Goal: Contribute content: Add original content to the website for others to see

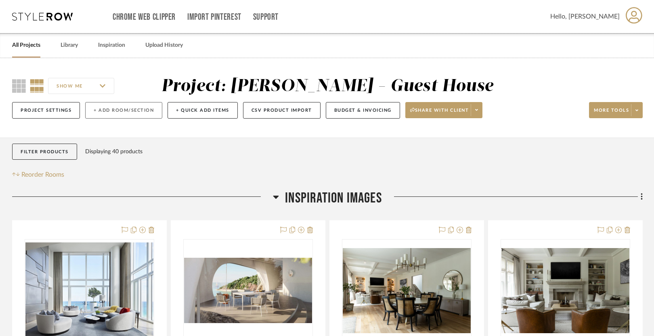
click at [111, 113] on button "+ Add Room/Section" at bounding box center [123, 110] width 77 height 17
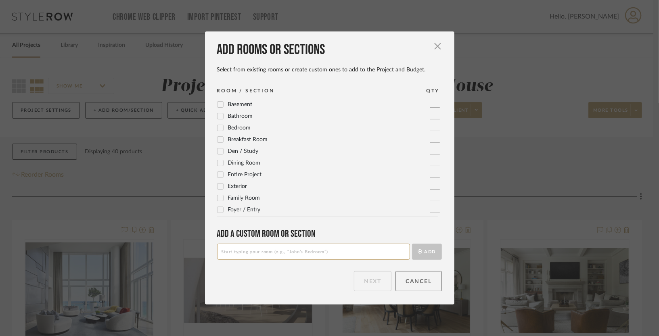
click at [418, 284] on button "Cancel" at bounding box center [419, 281] width 46 height 20
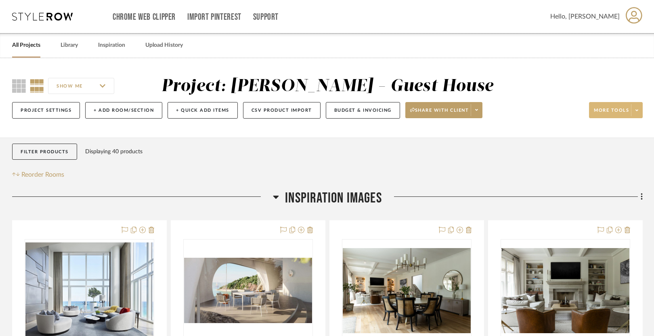
click at [614, 109] on span "More tools" at bounding box center [611, 113] width 35 height 12
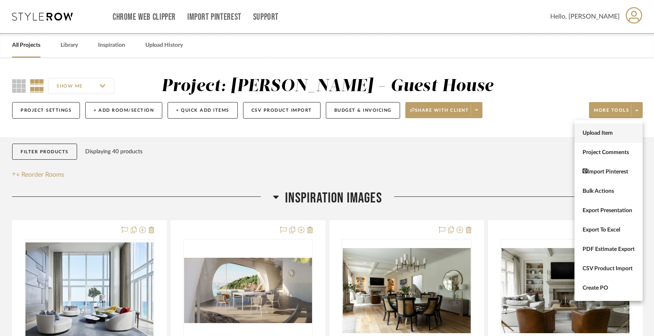
click at [605, 134] on span "Upload Item" at bounding box center [609, 133] width 52 height 7
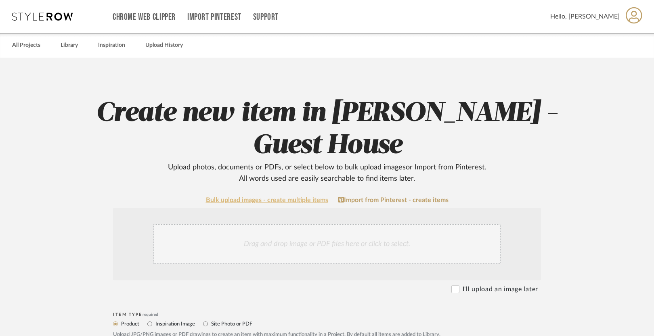
click at [275, 197] on link "Bulk upload images - create multiple items" at bounding box center [267, 200] width 122 height 7
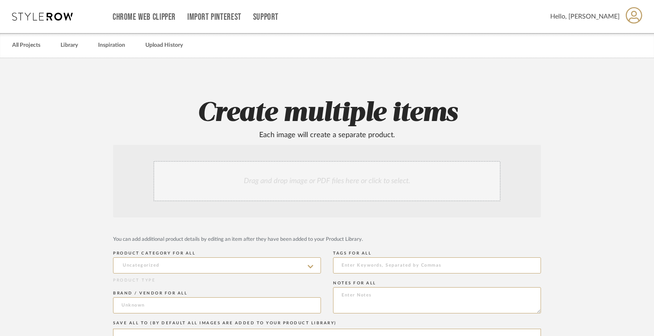
click at [267, 181] on div "Drag and drop image or PDF files here or click to select." at bounding box center [326, 181] width 347 height 40
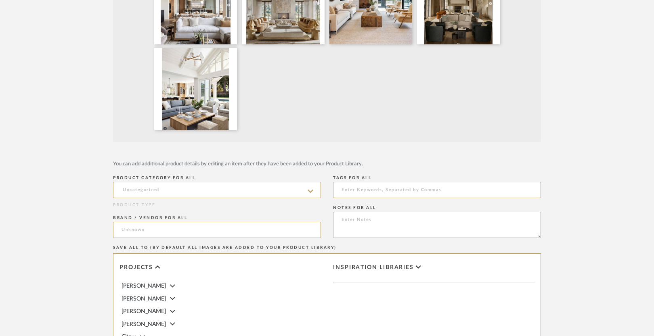
scroll to position [253, 0]
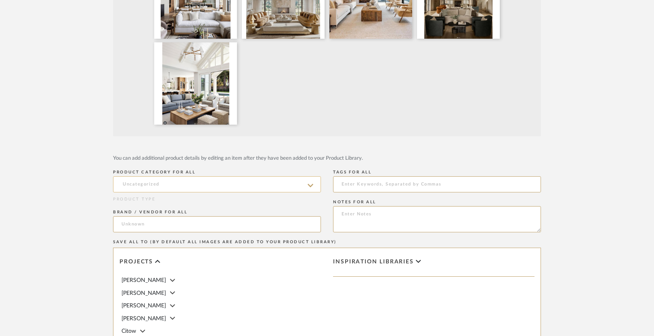
click at [230, 183] on input at bounding box center [217, 184] width 208 height 16
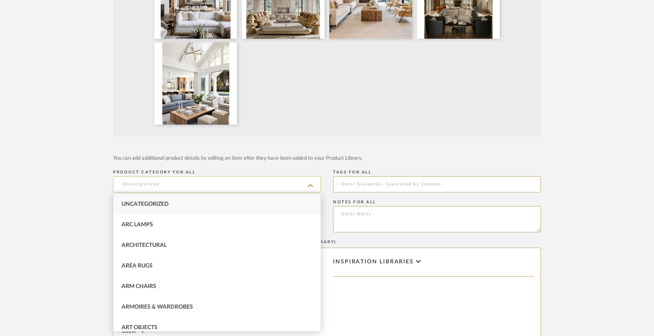
click at [230, 183] on input at bounding box center [217, 184] width 208 height 16
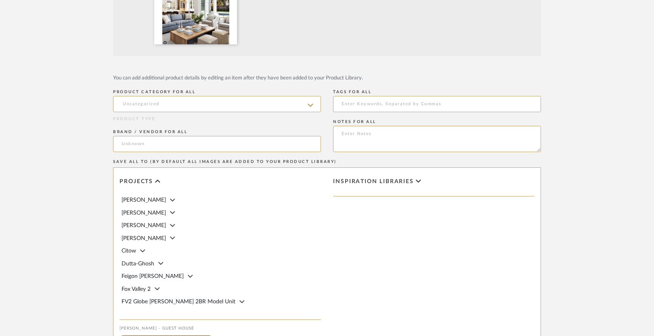
scroll to position [336, 0]
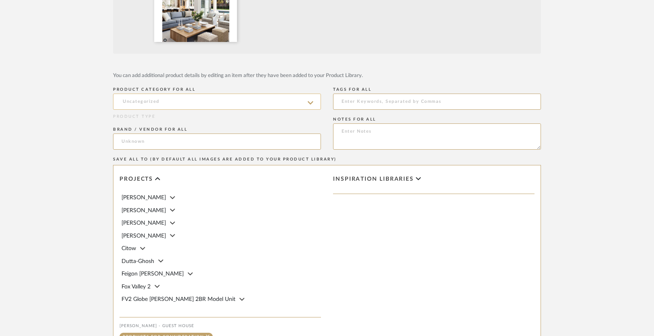
click at [150, 105] on input at bounding box center [217, 102] width 208 height 16
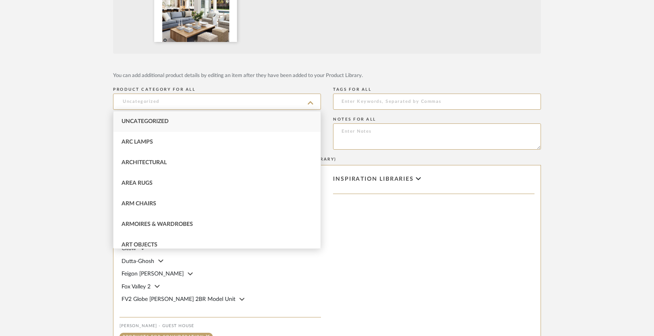
click at [149, 123] on span "Uncategorized" at bounding box center [145, 122] width 47 height 6
type input "Uncategorized"
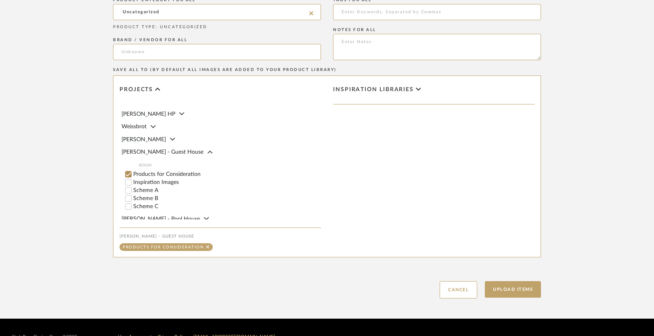
scroll to position [476, 0]
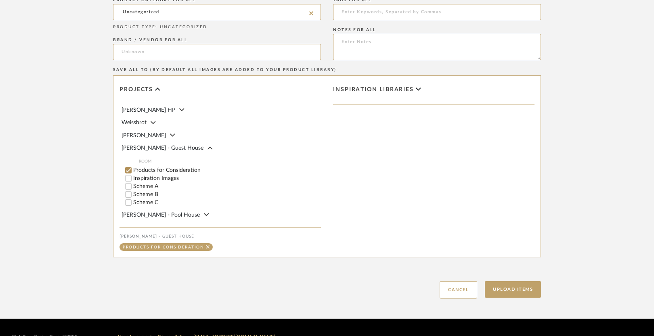
click at [165, 179] on label "Inspiration Images" at bounding box center [227, 179] width 188 height 6
click at [132, 179] on input "Inspiration Images" at bounding box center [128, 178] width 8 height 8
checkbox input "false"
click at [513, 289] on button "Upload Items" at bounding box center [513, 289] width 56 height 17
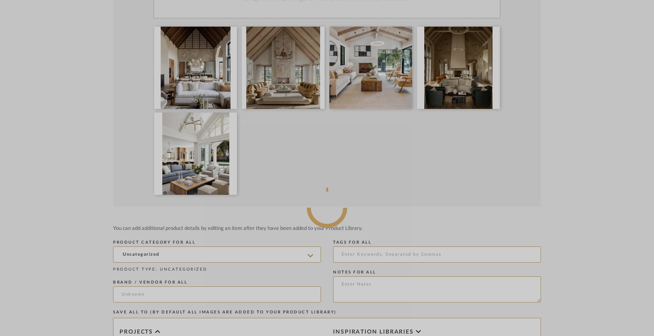
scroll to position [180, 0]
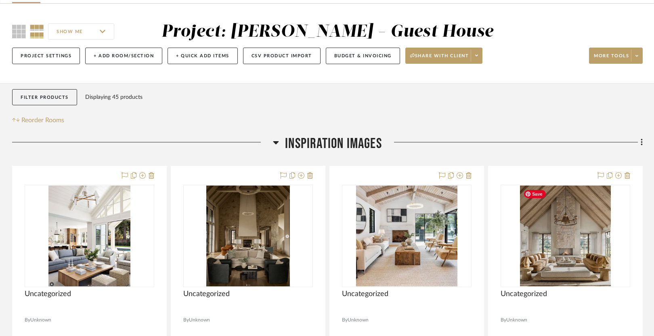
scroll to position [54, 0]
click at [611, 57] on span "More tools" at bounding box center [611, 59] width 35 height 12
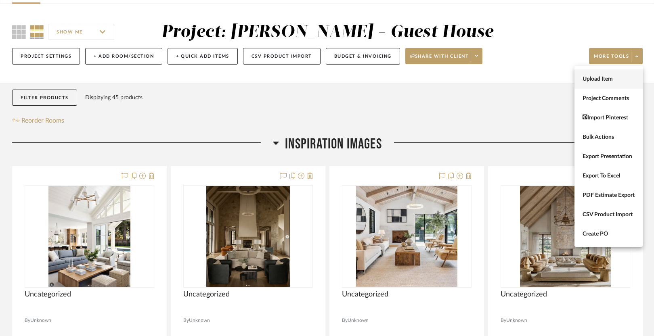
click at [602, 81] on span "Upload Item" at bounding box center [609, 79] width 52 height 7
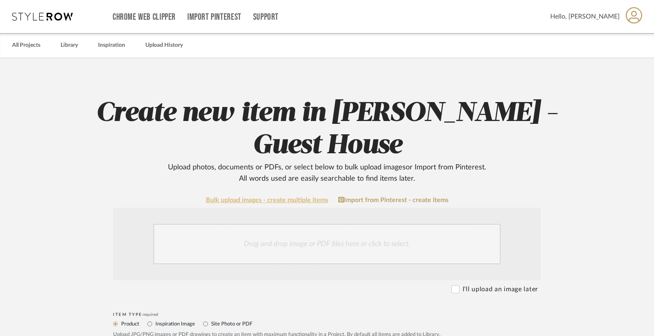
click at [277, 197] on link "Bulk upload images - create multiple items" at bounding box center [267, 200] width 122 height 7
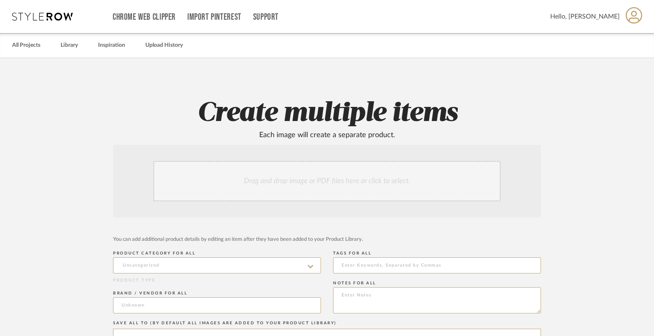
click at [277, 180] on div "Drag and drop image or PDF files here or click to select." at bounding box center [326, 181] width 347 height 40
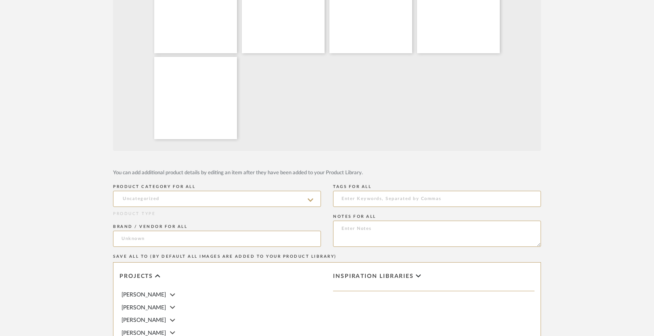
scroll to position [243, 0]
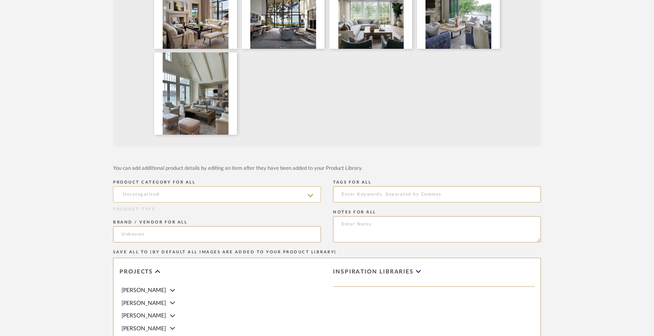
click at [159, 195] on input at bounding box center [217, 195] width 208 height 16
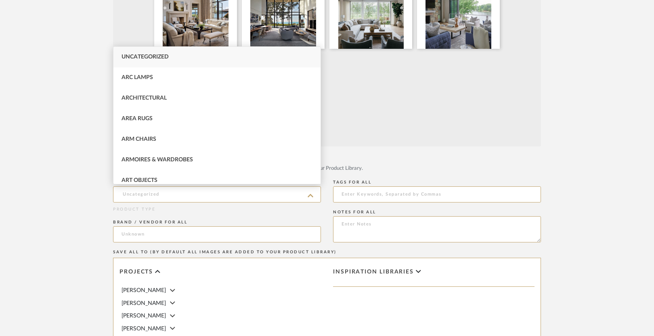
click at [171, 57] on div "Uncategorized" at bounding box center [216, 57] width 207 height 21
type input "Uncategorized"
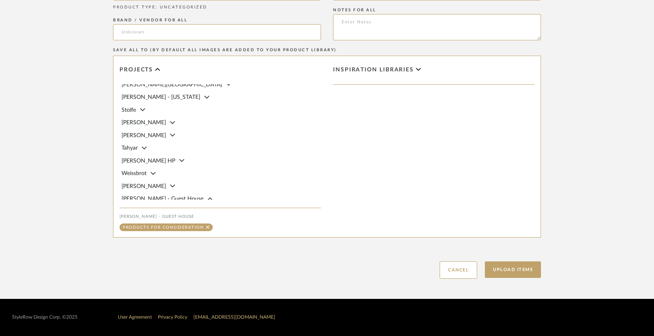
scroll to position [476, 0]
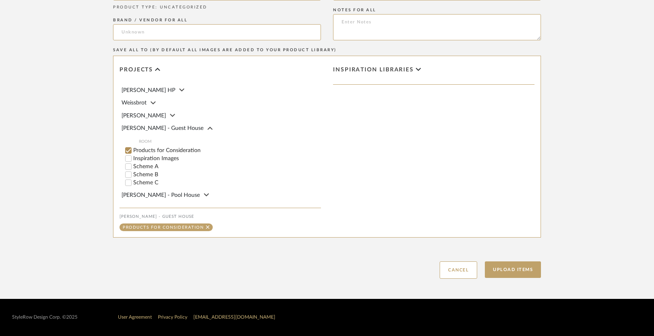
click at [160, 159] on label "Inspiration Images" at bounding box center [227, 159] width 188 height 6
click at [132, 159] on input "Inspiration Images" at bounding box center [128, 159] width 8 height 8
checkbox input "false"
click at [510, 269] on button "Upload Items" at bounding box center [513, 270] width 56 height 17
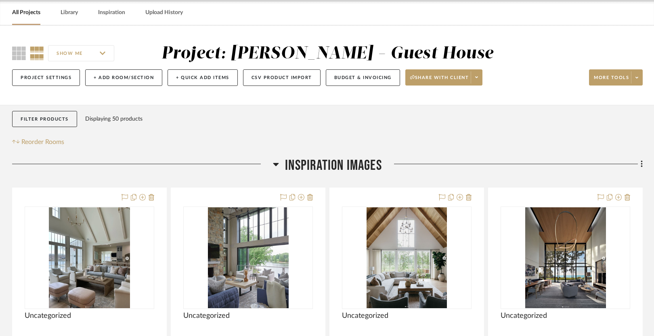
scroll to position [32, 0]
click at [612, 75] on span "More tools" at bounding box center [611, 81] width 35 height 12
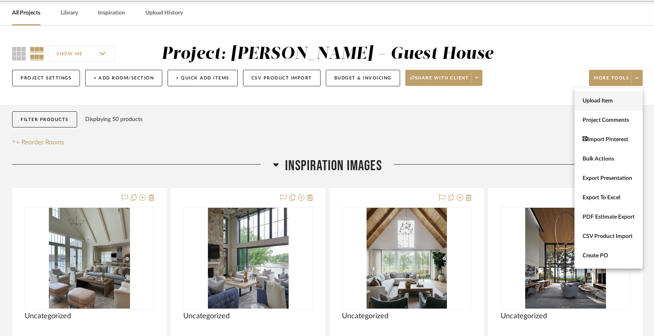
click at [598, 103] on span "Upload Item" at bounding box center [609, 101] width 52 height 7
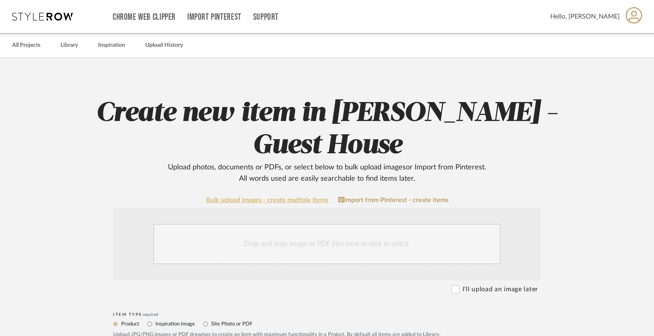
click at [265, 197] on link "Bulk upload images - create multiple items" at bounding box center [267, 200] width 122 height 7
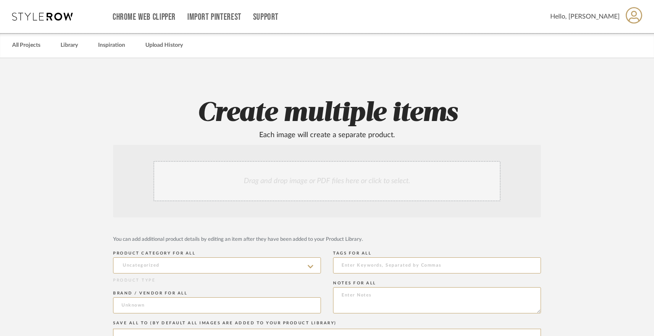
click at [296, 176] on div "Drag and drop image or PDF files here or click to select." at bounding box center [326, 181] width 347 height 40
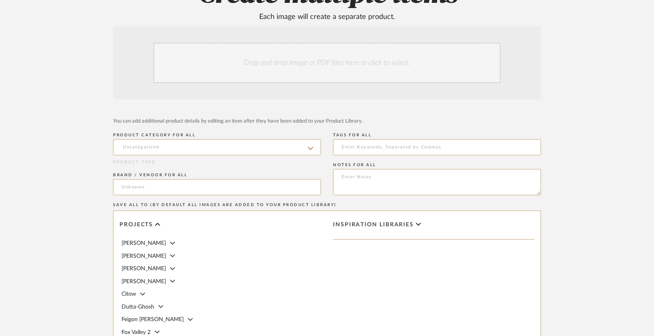
scroll to position [273, 0]
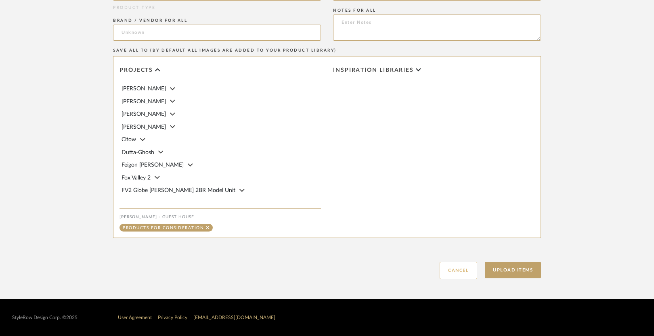
click at [459, 273] on button "Cancel" at bounding box center [459, 270] width 38 height 17
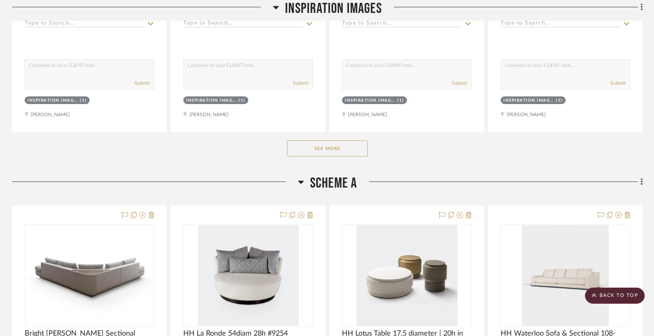
scroll to position [444, 0]
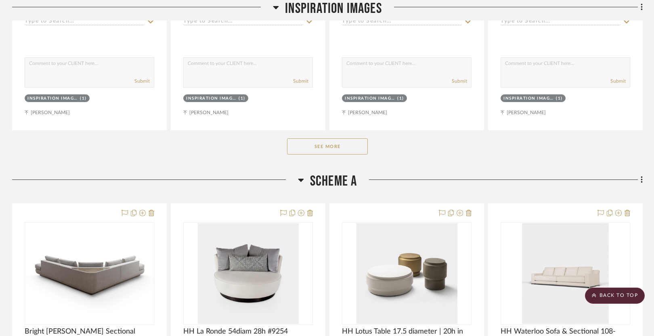
click at [313, 151] on button "See More" at bounding box center [327, 147] width 81 height 16
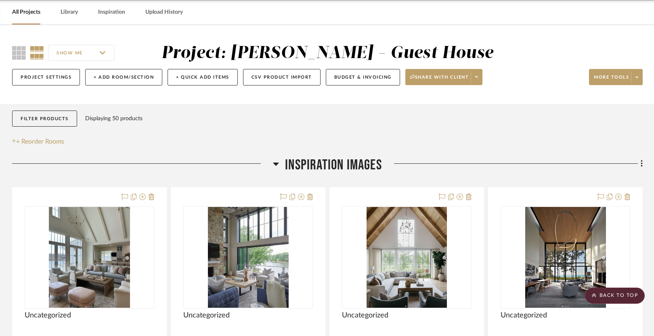
scroll to position [0, 0]
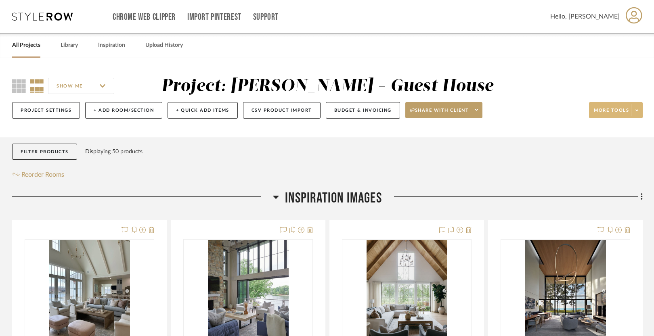
click at [607, 114] on span "More tools" at bounding box center [611, 113] width 35 height 12
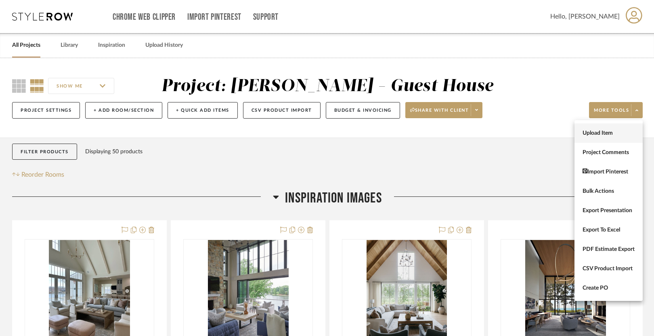
click at [598, 132] on span "Upload Item" at bounding box center [609, 133] width 52 height 7
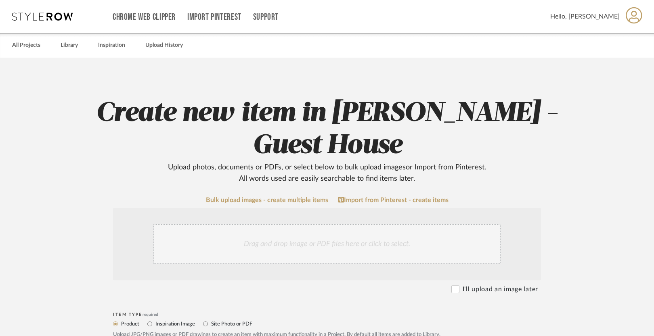
click at [262, 224] on div "Drag and drop image or PDF files here or click to select." at bounding box center [326, 244] width 347 height 40
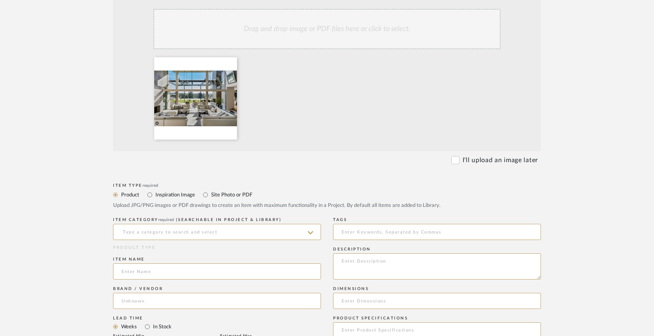
scroll to position [216, 0]
click at [163, 190] on label "Inspiration Image" at bounding box center [175, 194] width 40 height 9
click at [155, 189] on input "Inspiration Image" at bounding box center [150, 194] width 10 height 10
radio input "true"
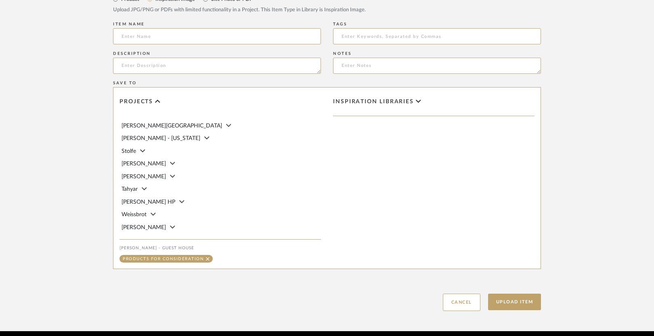
scroll to position [476, 0]
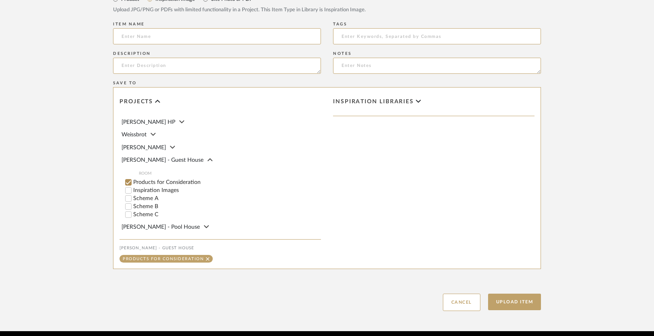
click at [166, 188] on label "Inspiration Images" at bounding box center [227, 191] width 188 height 6
click at [132, 187] on input "Inspiration Images" at bounding box center [128, 191] width 8 height 8
checkbox input "false"
click at [514, 294] on button "Upload Item" at bounding box center [514, 302] width 53 height 17
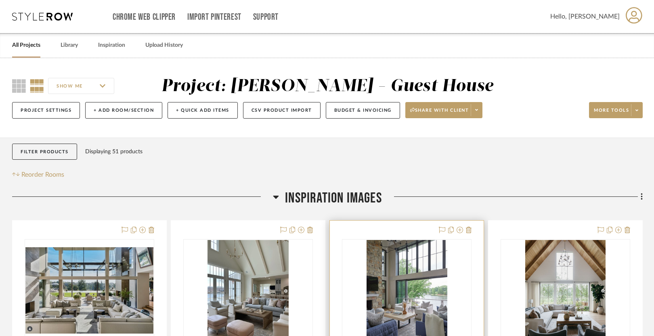
scroll to position [190, 0]
